Goal: Complete application form

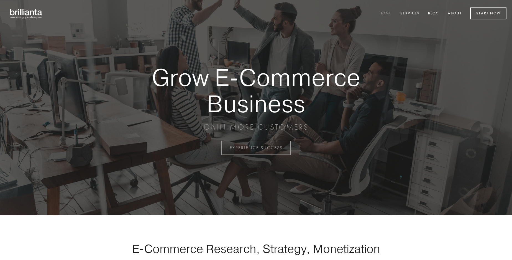
scroll to position [1452, 0]
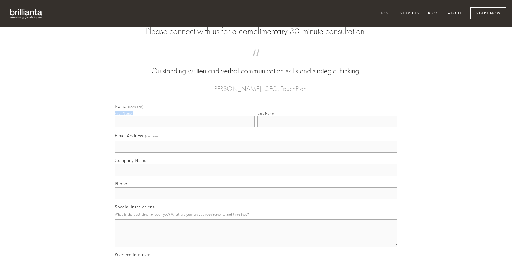
type input "[PERSON_NAME]"
click at [327, 127] on input "Last Name" at bounding box center [327, 122] width 140 height 12
type input "[PERSON_NAME]"
click at [256, 153] on input "Email Address (required)" at bounding box center [256, 147] width 282 height 12
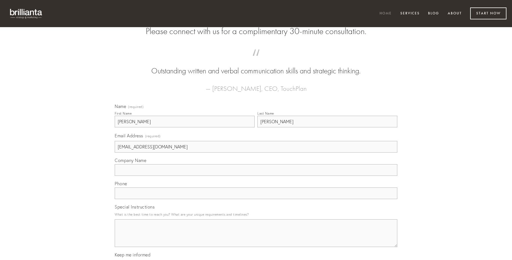
type input "[EMAIL_ADDRESS][DOMAIN_NAME]"
click at [256, 176] on input "Company Name" at bounding box center [256, 170] width 282 height 12
type input "excepturi"
click at [256, 199] on input "text" at bounding box center [256, 193] width 282 height 12
click at [256, 238] on textarea "Special Instructions" at bounding box center [256, 233] width 282 height 28
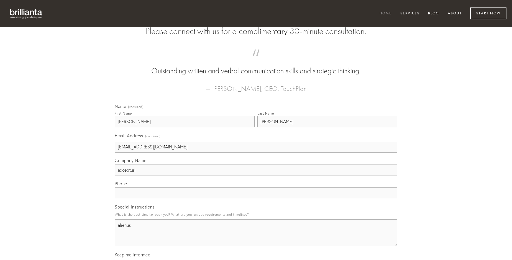
type textarea "alienus"
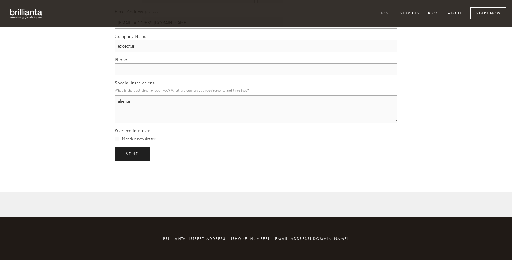
click at [133, 154] on span "send" at bounding box center [133, 153] width 14 height 5
